Goal: Information Seeking & Learning: Learn about a topic

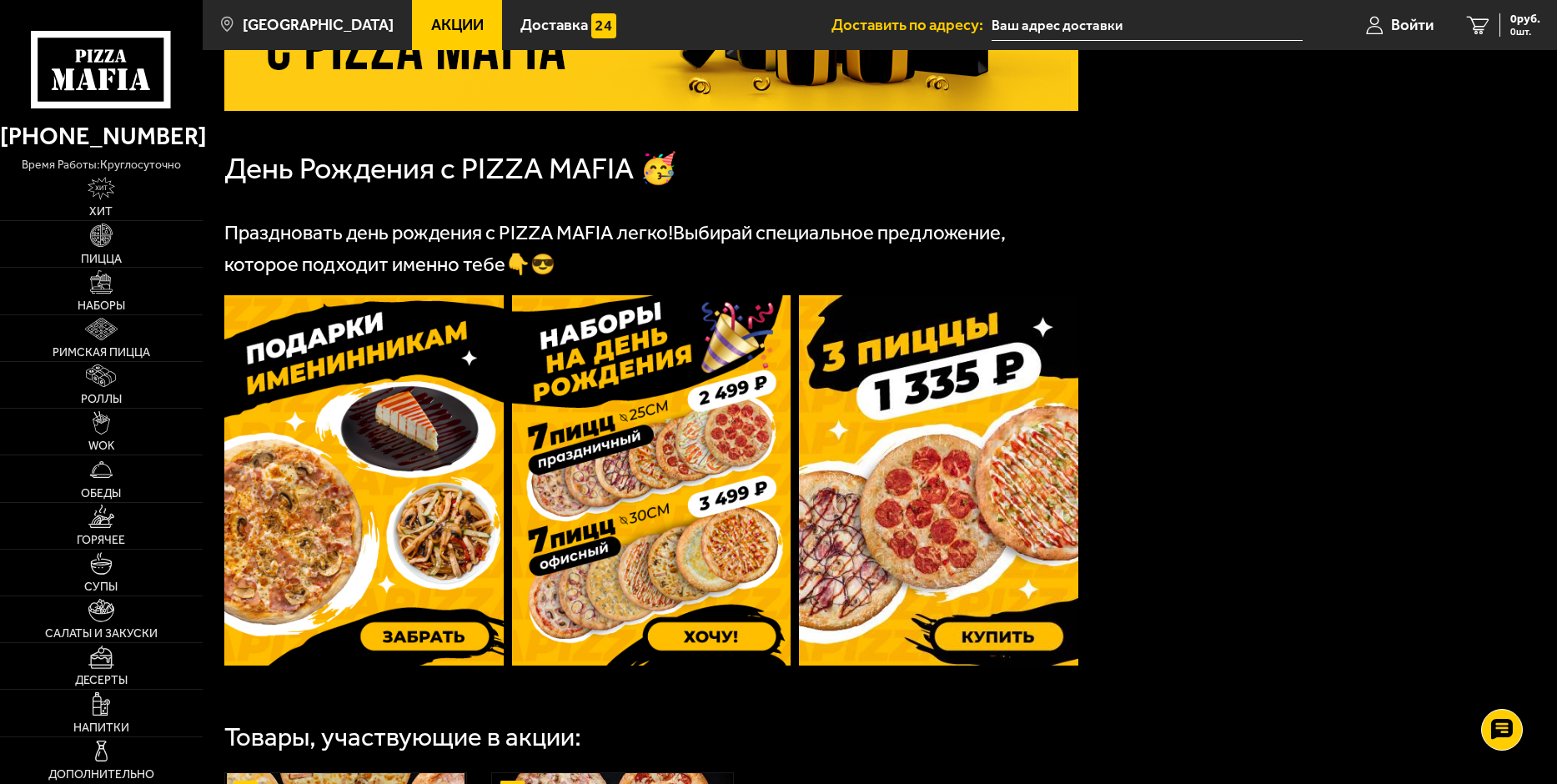
scroll to position [206, 0]
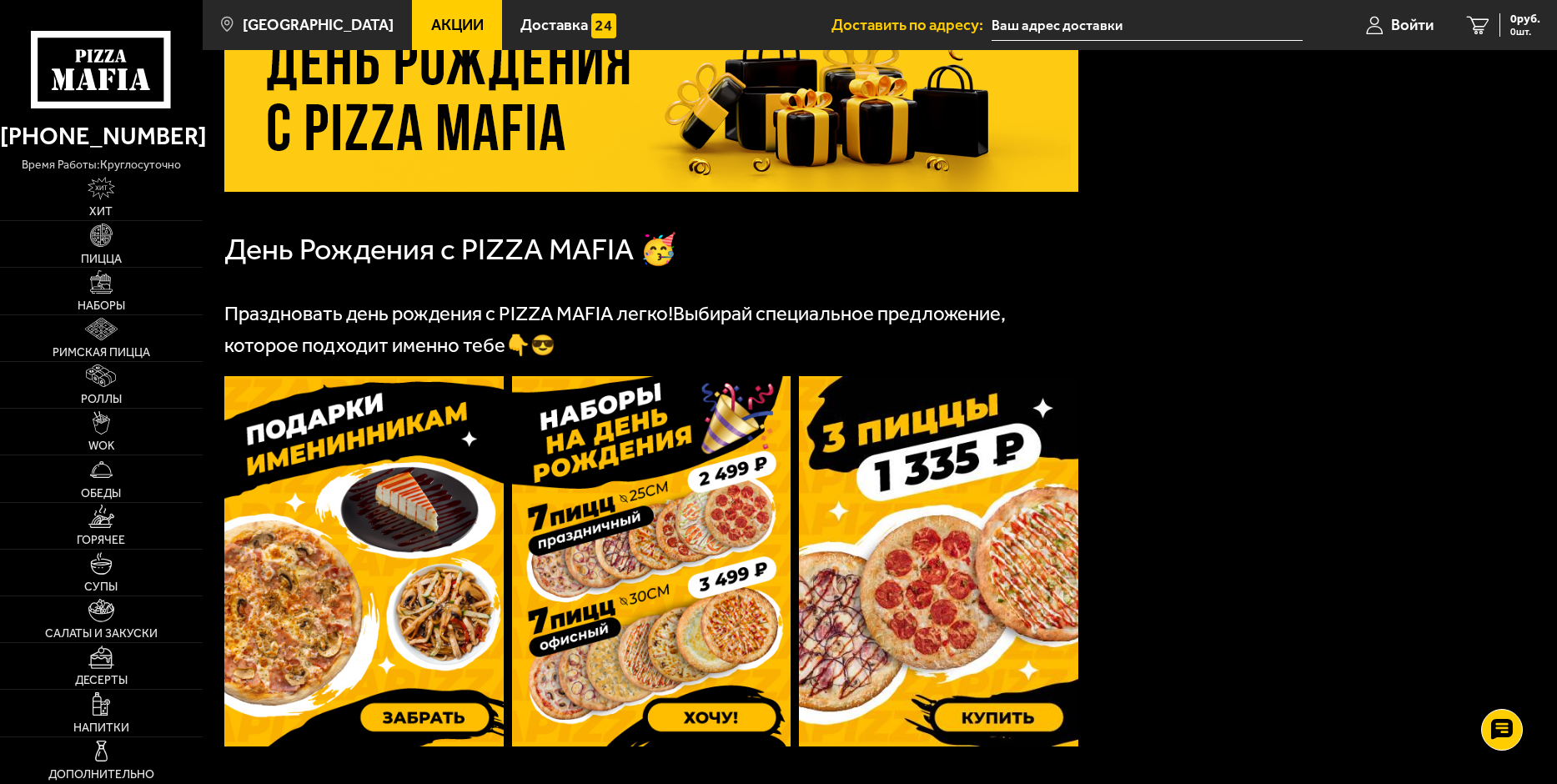
click at [443, 27] on span "Акции" at bounding box center [457, 25] width 53 height 16
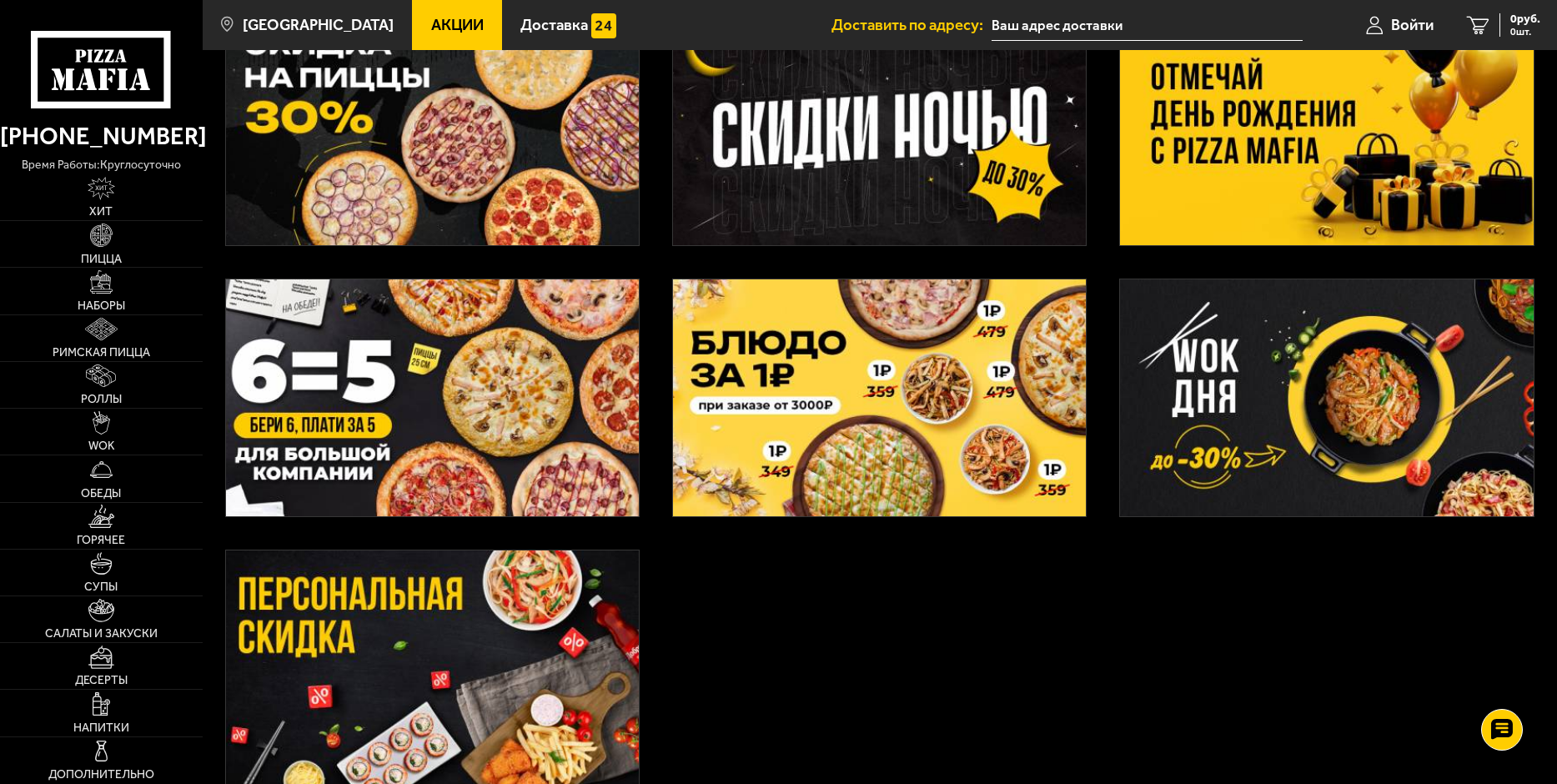
click at [794, 419] on img at bounding box center [879, 397] width 413 height 237
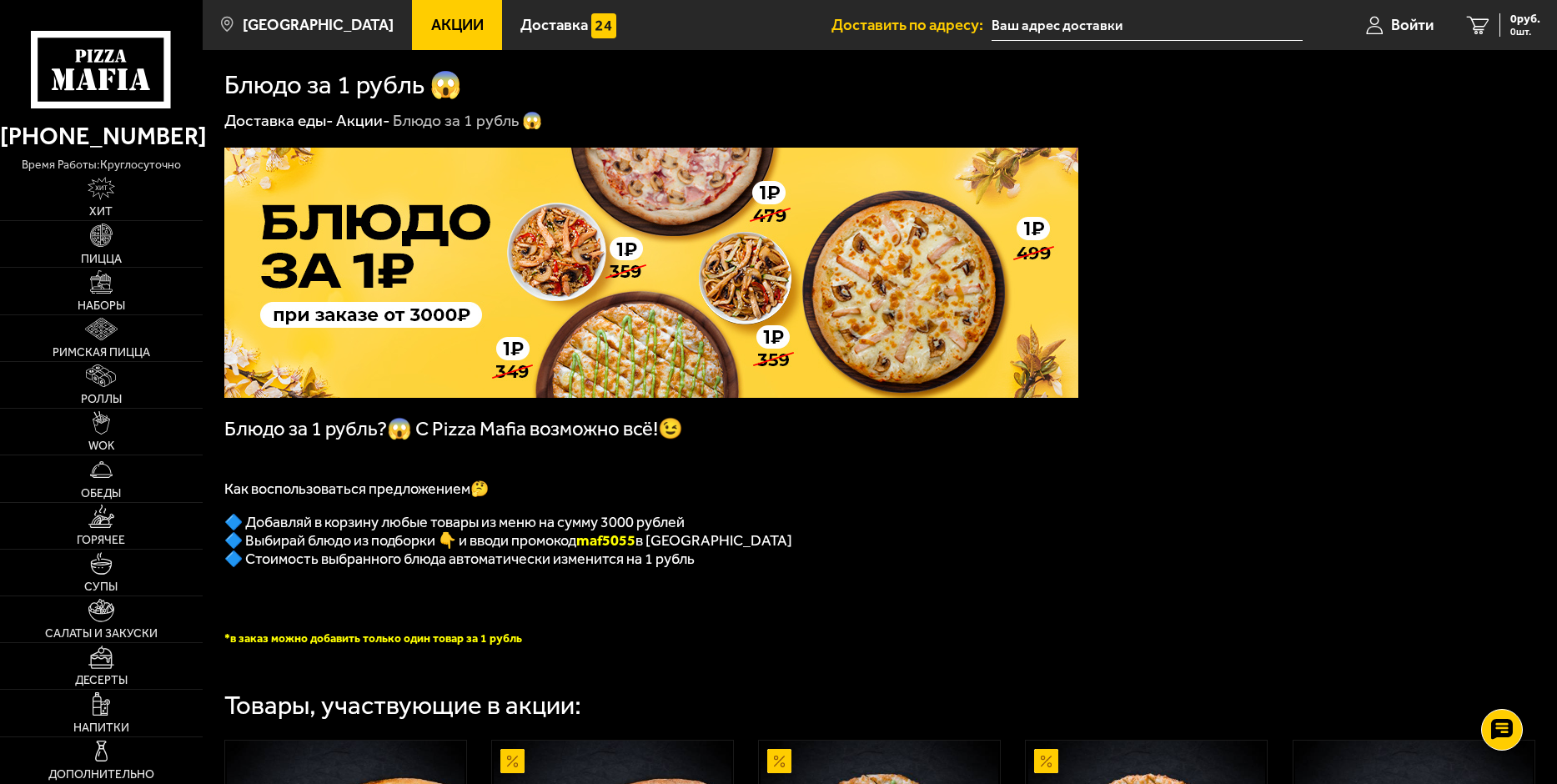
click at [431, 20] on span "Акции" at bounding box center [457, 25] width 53 height 16
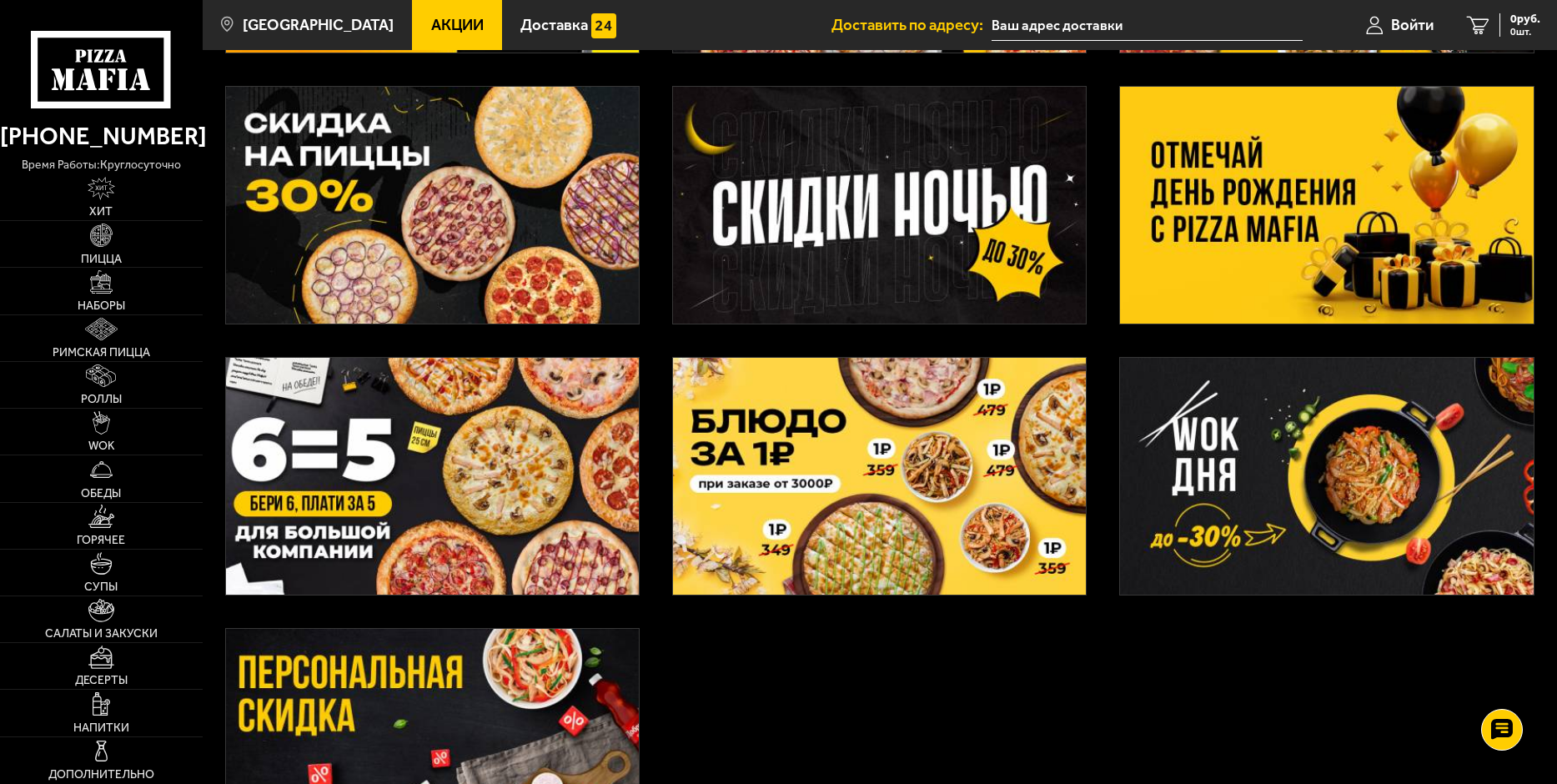
scroll to position [330, 0]
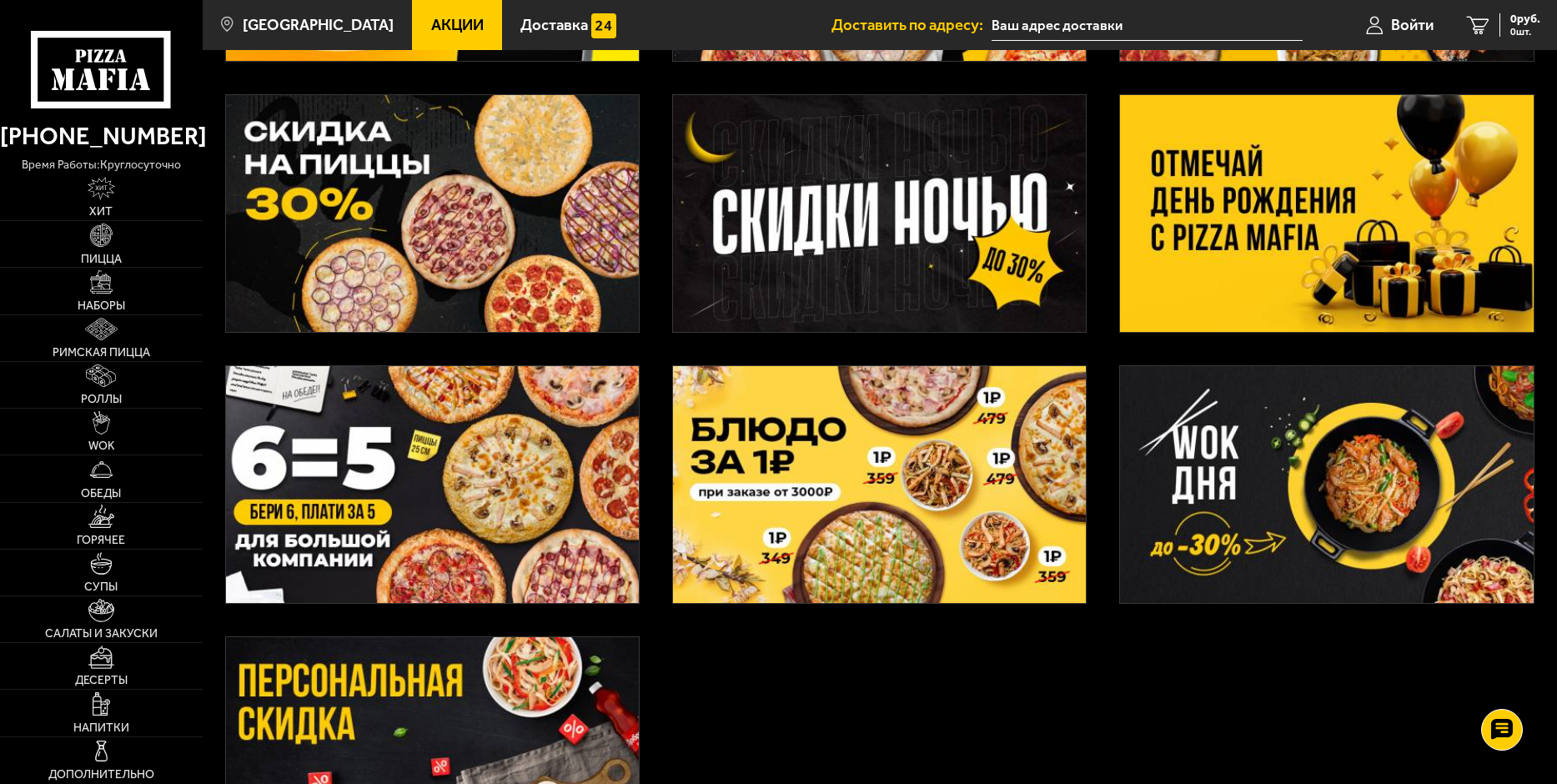
click at [1323, 266] on img at bounding box center [1326, 212] width 413 height 237
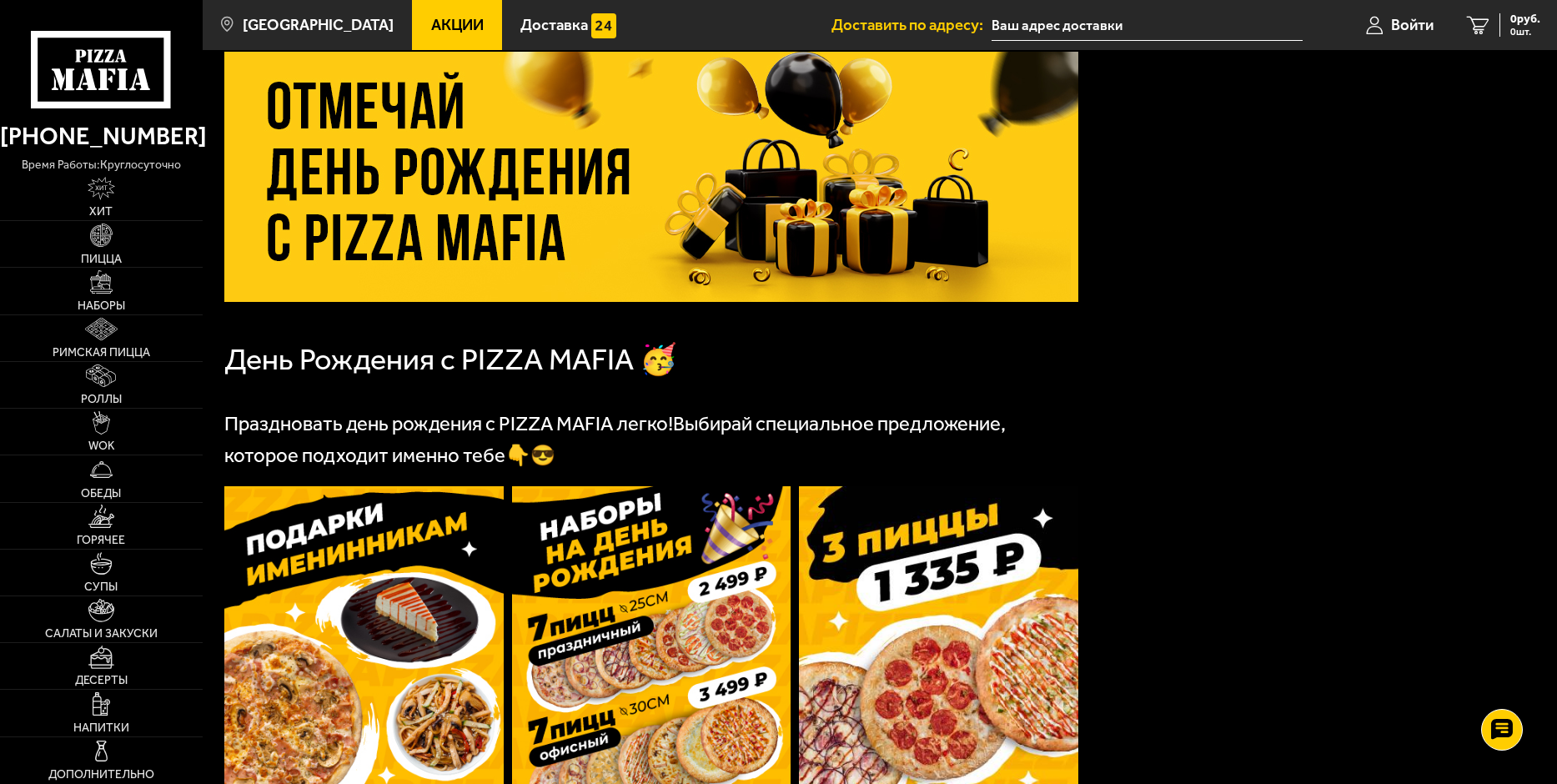
scroll to position [334, 0]
